Goal: Task Accomplishment & Management: Complete application form

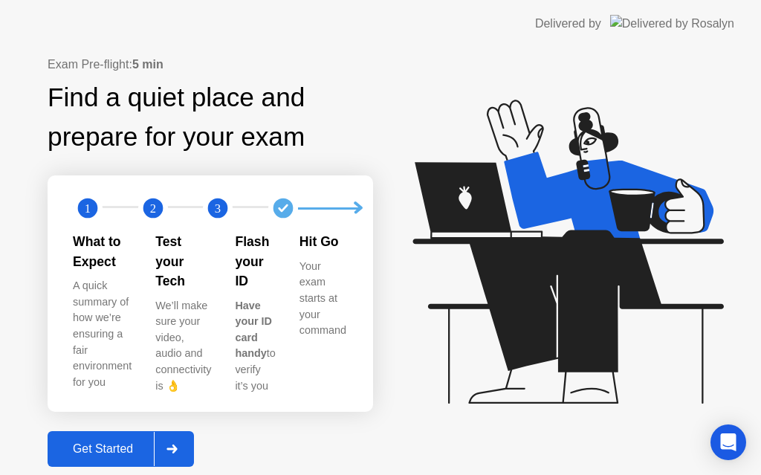
click at [178, 444] on icon at bounding box center [171, 448] width 11 height 9
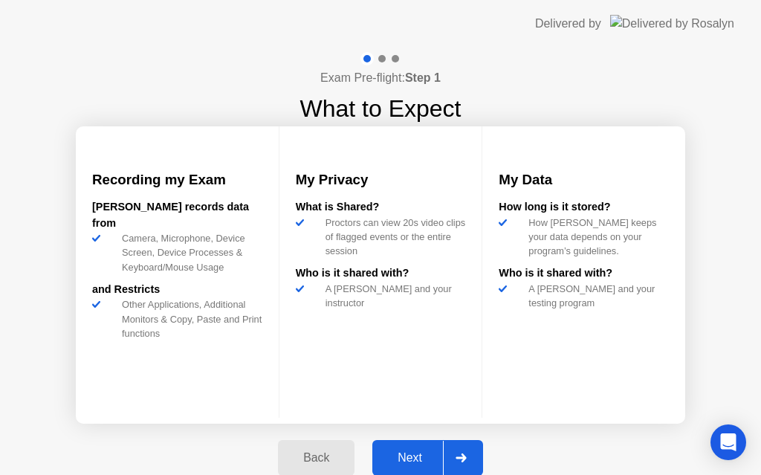
click at [410, 457] on div "Next" at bounding box center [410, 457] width 66 height 13
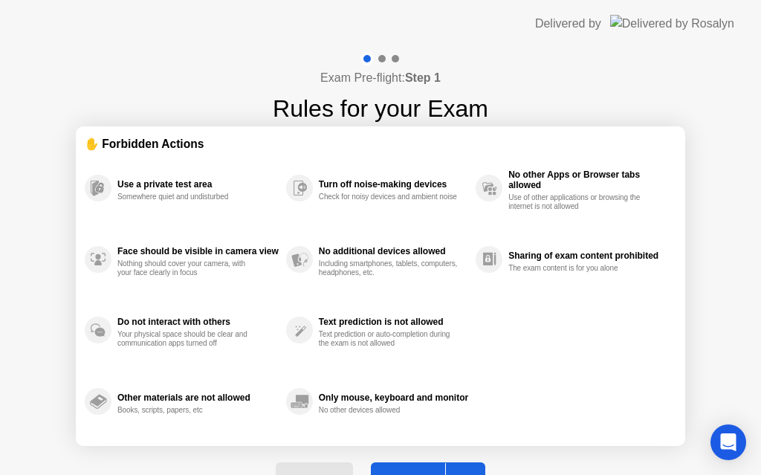
click at [730, 351] on div "Exam Pre-flight: Step 1 Rules for your Exam ✋ Forbidden Actions Use a private t…" at bounding box center [380, 283] width 761 height 471
click at [433, 468] on button "Got it" at bounding box center [428, 480] width 114 height 36
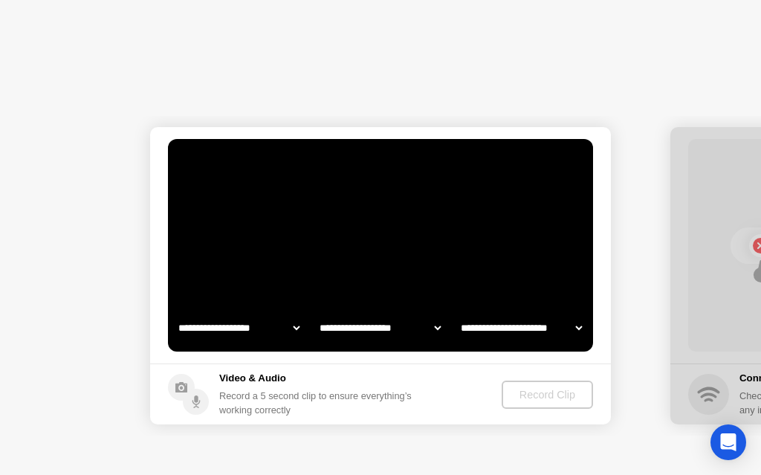
select select "**********"
select select "*******"
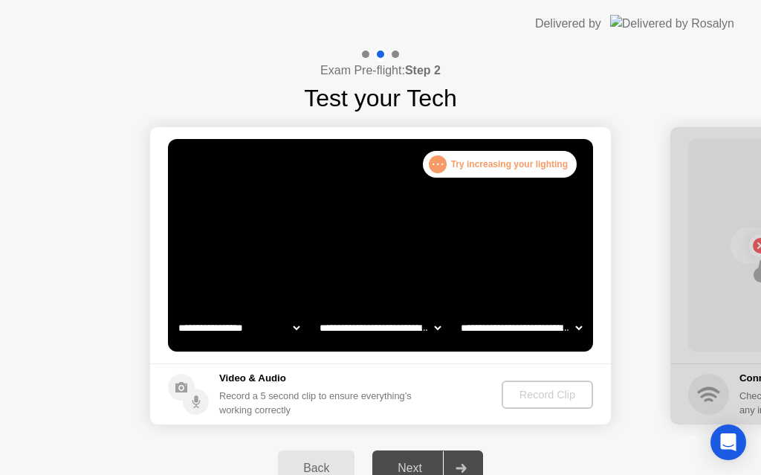
click at [414, 461] on div "Next" at bounding box center [410, 467] width 66 height 13
click at [299, 331] on select "**********" at bounding box center [238, 328] width 127 height 30
select select "**********"
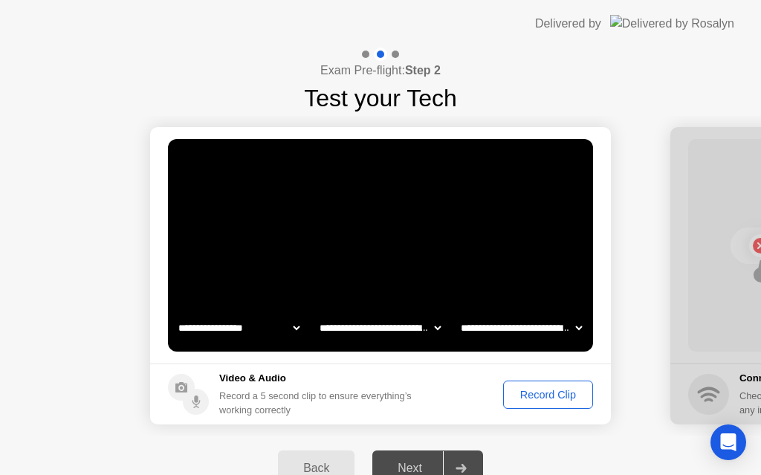
click at [405, 467] on div "Next" at bounding box center [410, 467] width 66 height 13
click at [545, 394] on div "Record Clip" at bounding box center [547, 395] width 79 height 12
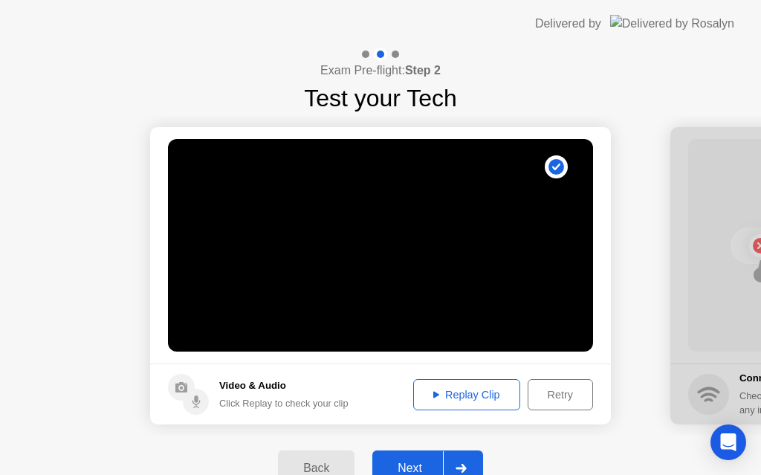
click at [487, 399] on div "Replay Clip" at bounding box center [466, 395] width 97 height 12
click at [422, 464] on div "Next" at bounding box center [410, 467] width 66 height 13
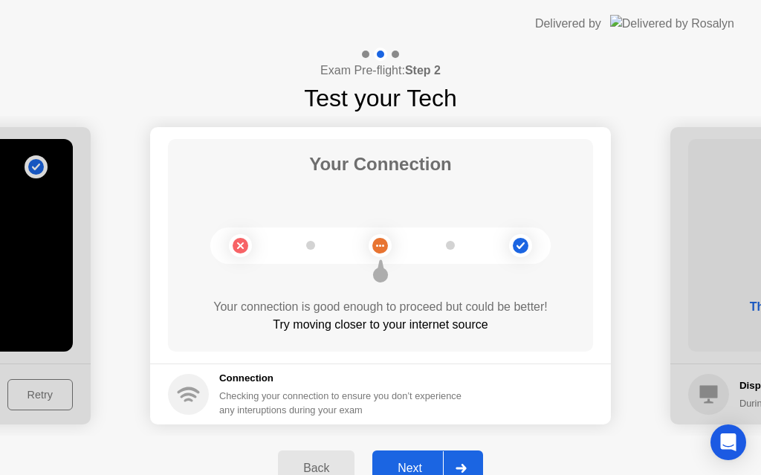
click at [422, 464] on div "Next" at bounding box center [410, 467] width 66 height 13
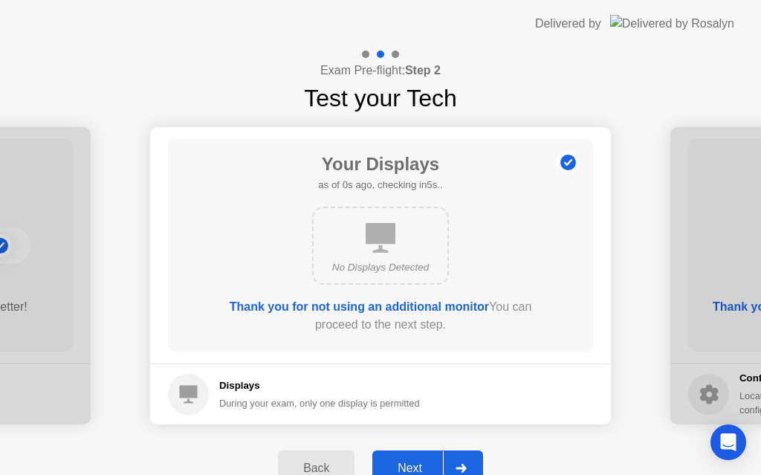
click at [422, 464] on div "Next" at bounding box center [410, 467] width 66 height 13
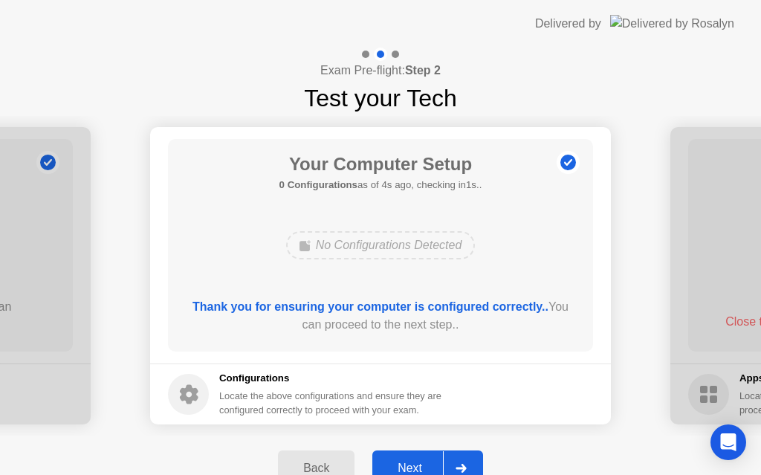
click at [422, 464] on div "Next" at bounding box center [410, 467] width 66 height 13
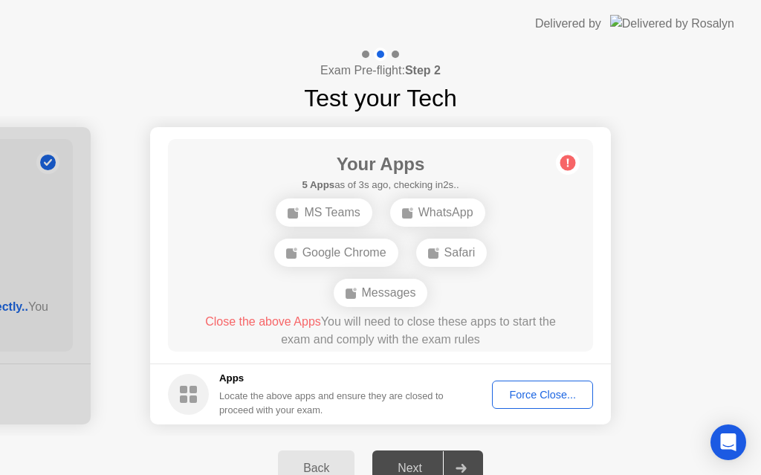
click at [555, 391] on div "Force Close..." at bounding box center [542, 395] width 91 height 12
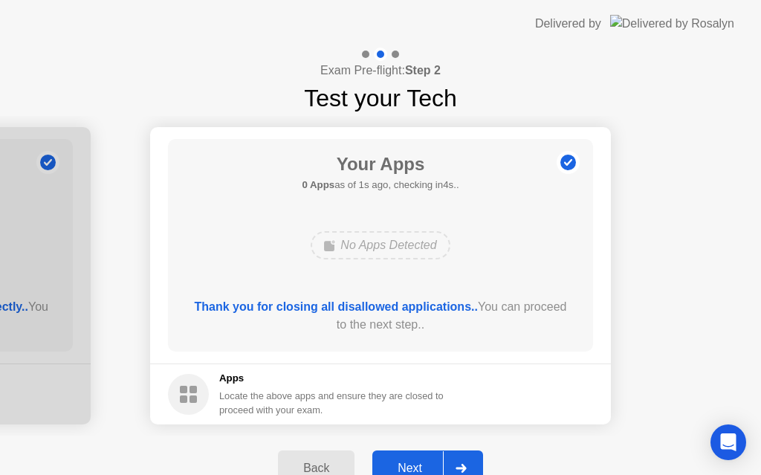
click at [411, 461] on div "Next" at bounding box center [410, 467] width 66 height 13
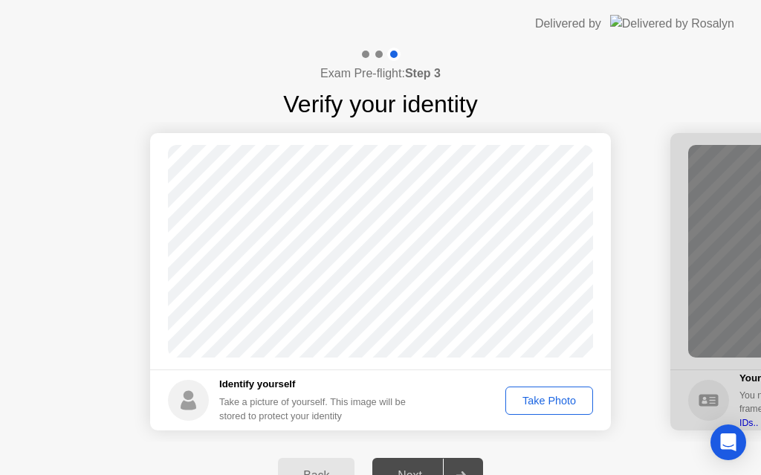
click at [552, 396] on div "Take Photo" at bounding box center [548, 400] width 77 height 12
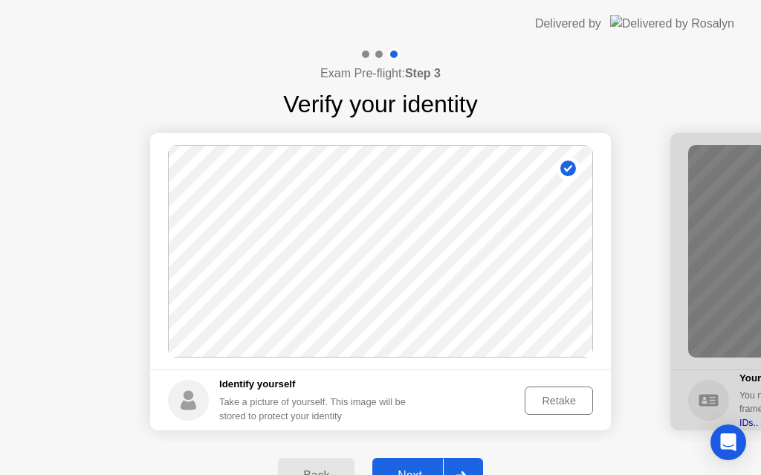
click at [431, 462] on button "Next" at bounding box center [427, 476] width 111 height 36
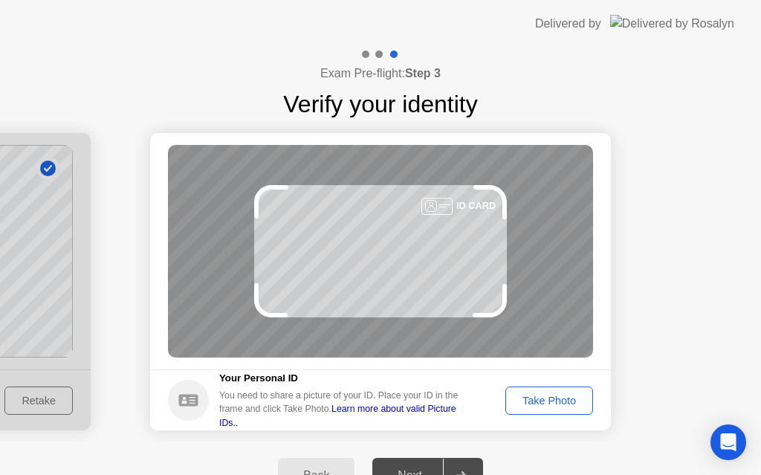
click at [545, 399] on div "Take Photo" at bounding box center [548, 400] width 77 height 12
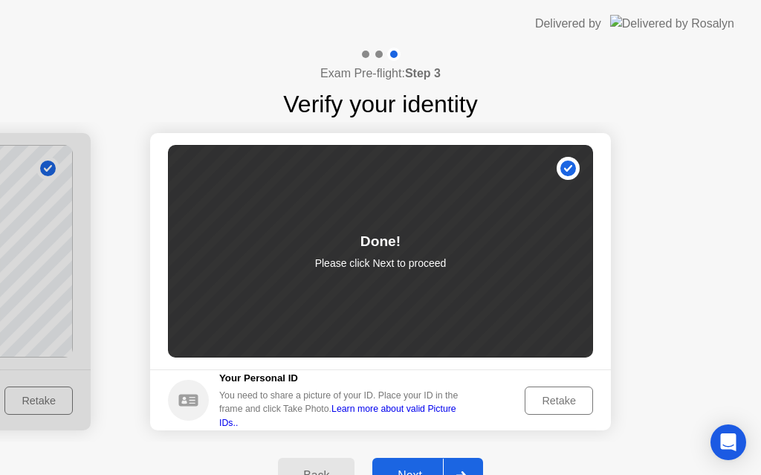
click at [409, 469] on div "Next" at bounding box center [410, 475] width 66 height 13
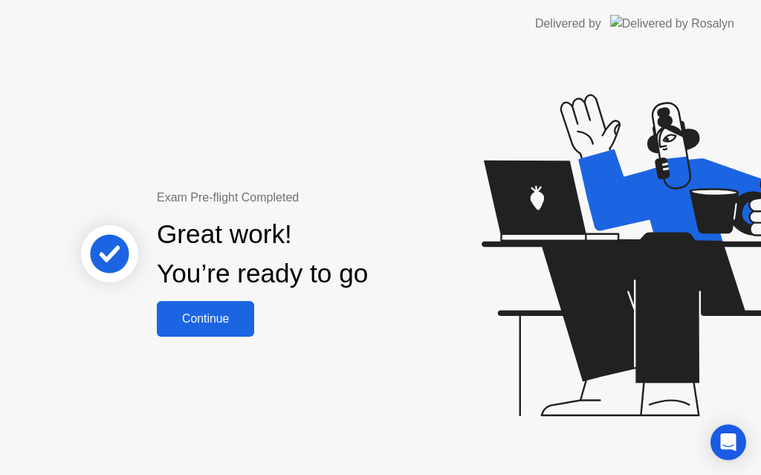
click at [212, 316] on div "Continue" at bounding box center [205, 318] width 88 height 13
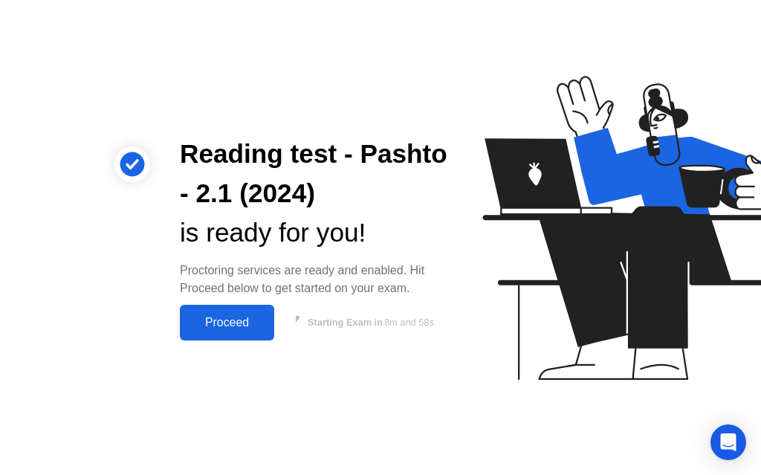
click at [235, 322] on div "Proceed" at bounding box center [226, 322] width 85 height 13
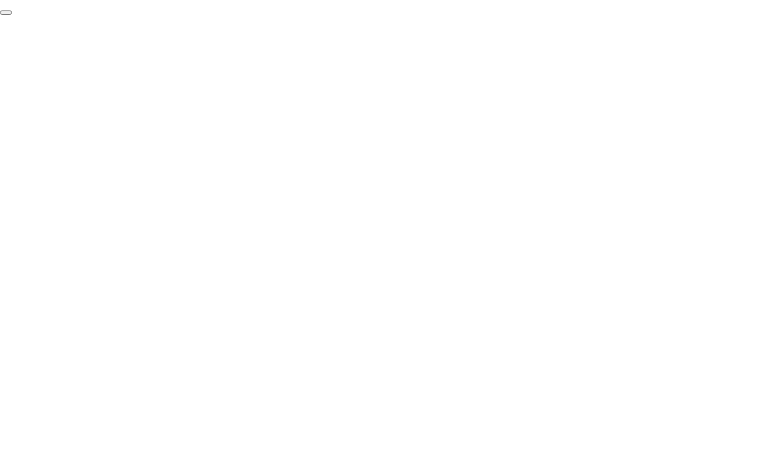
click div "End Proctoring Session"
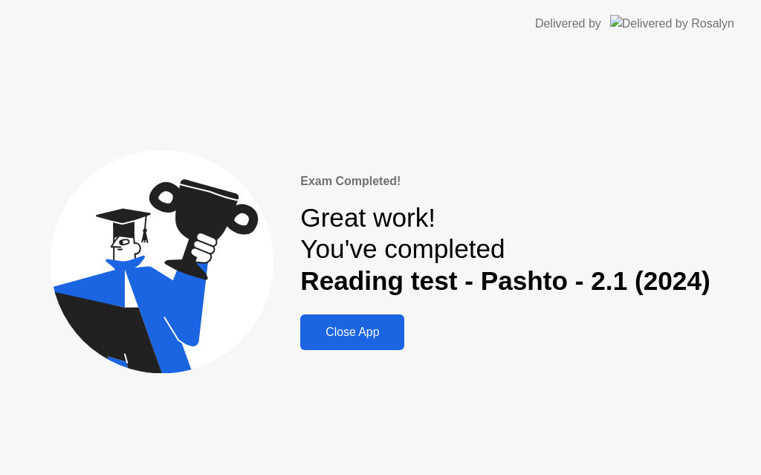
click at [363, 331] on div "Close App" at bounding box center [352, 331] width 95 height 13
